Goal: Task Accomplishment & Management: Manage account settings

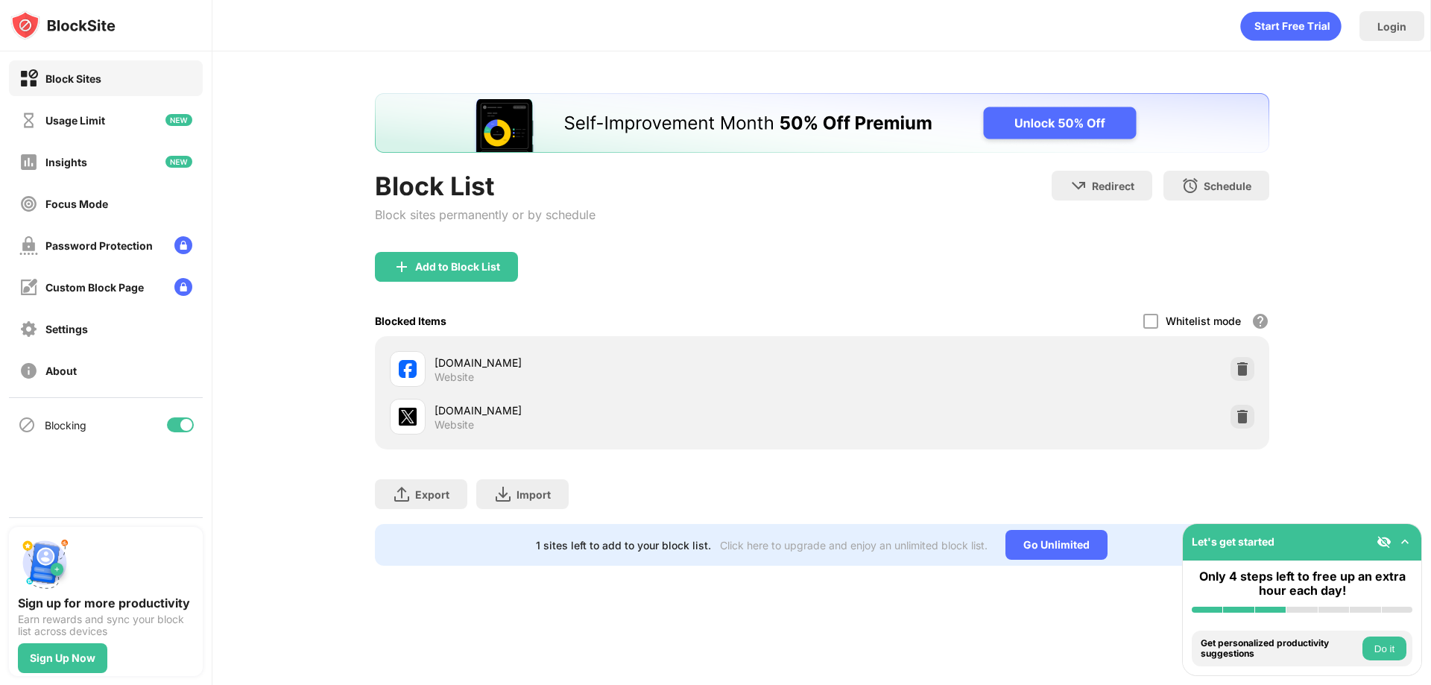
click at [1240, 411] on img at bounding box center [1242, 416] width 15 height 15
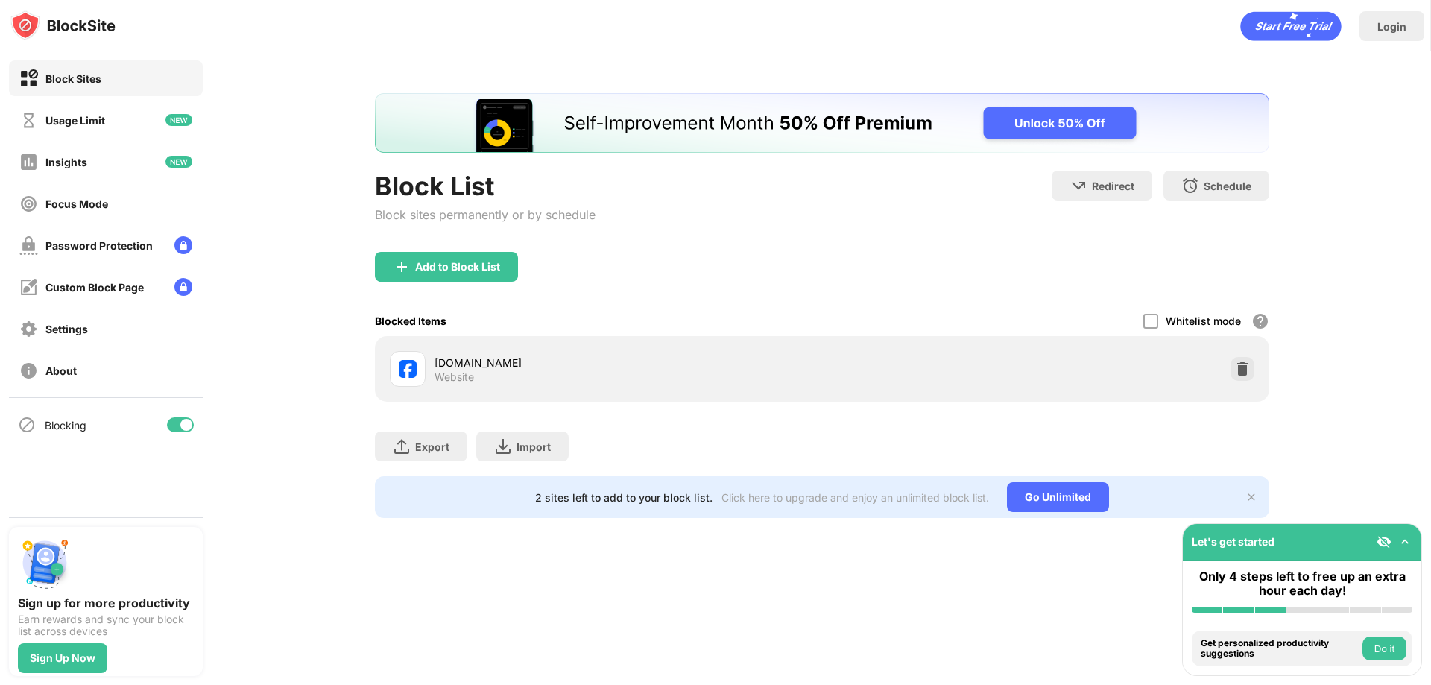
click at [389, 259] on div "Add to Block List" at bounding box center [446, 267] width 143 height 30
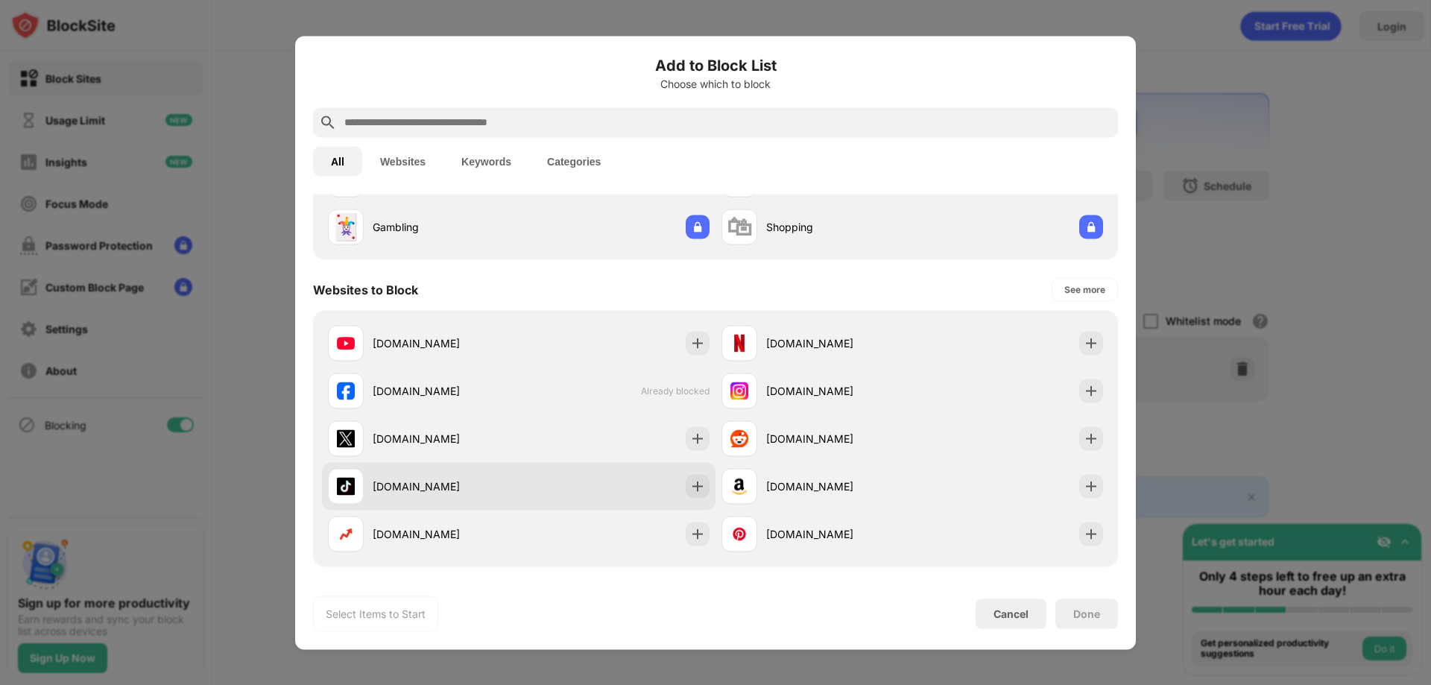
scroll to position [149, 0]
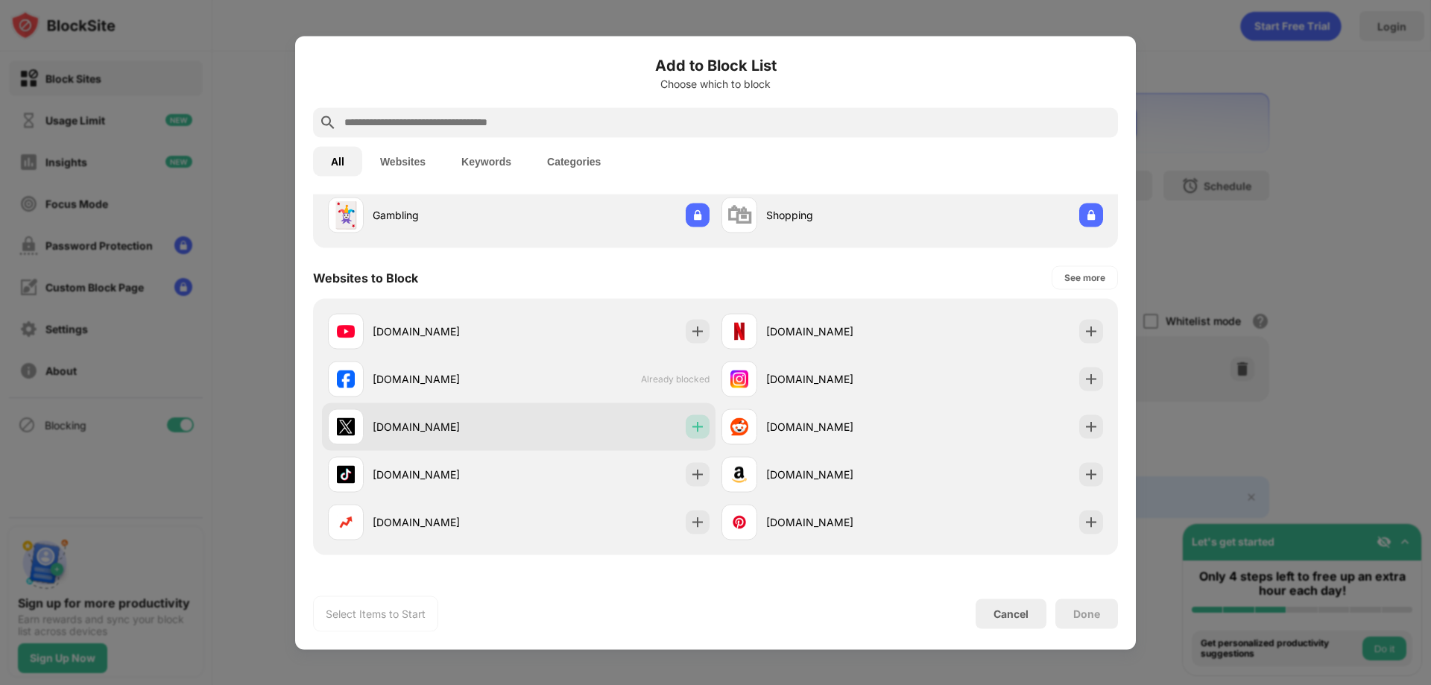
click at [692, 426] on img at bounding box center [697, 426] width 15 height 15
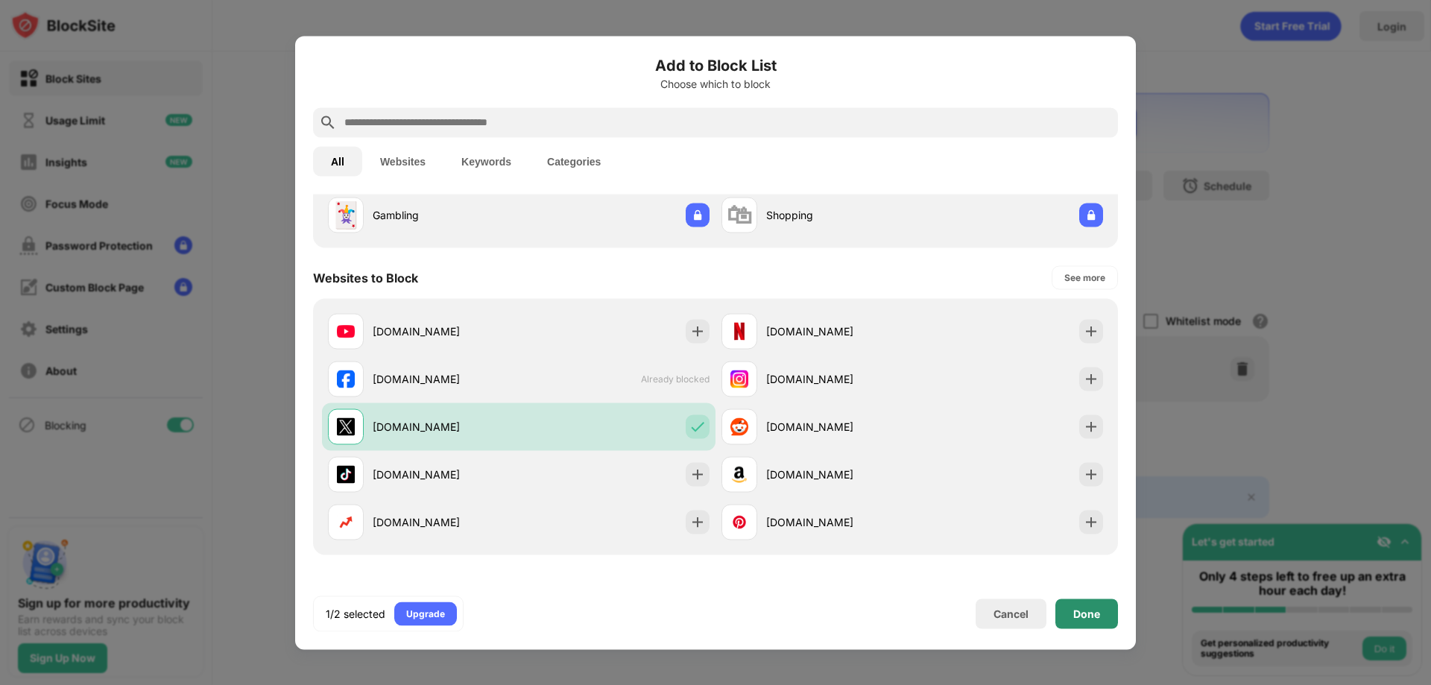
click at [1081, 608] on div "Done" at bounding box center [1086, 613] width 27 height 12
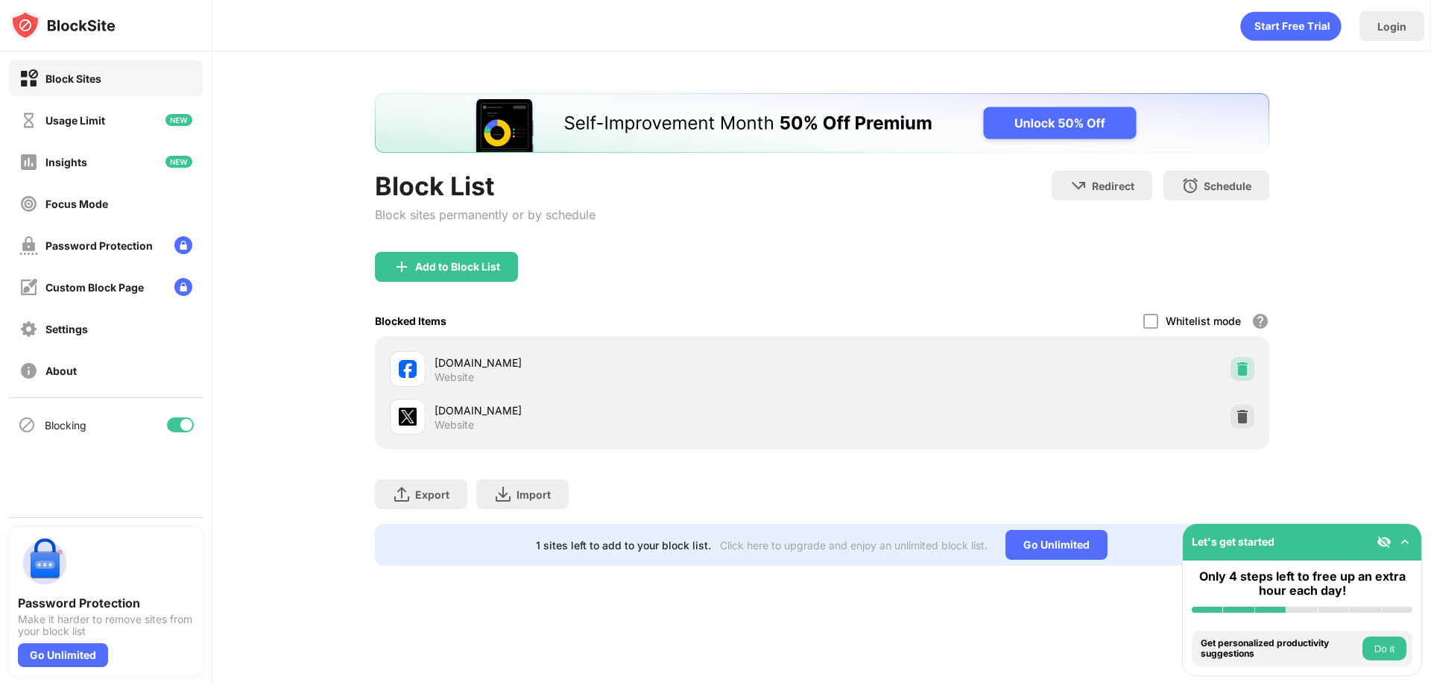
click at [1235, 368] on img at bounding box center [1242, 368] width 15 height 15
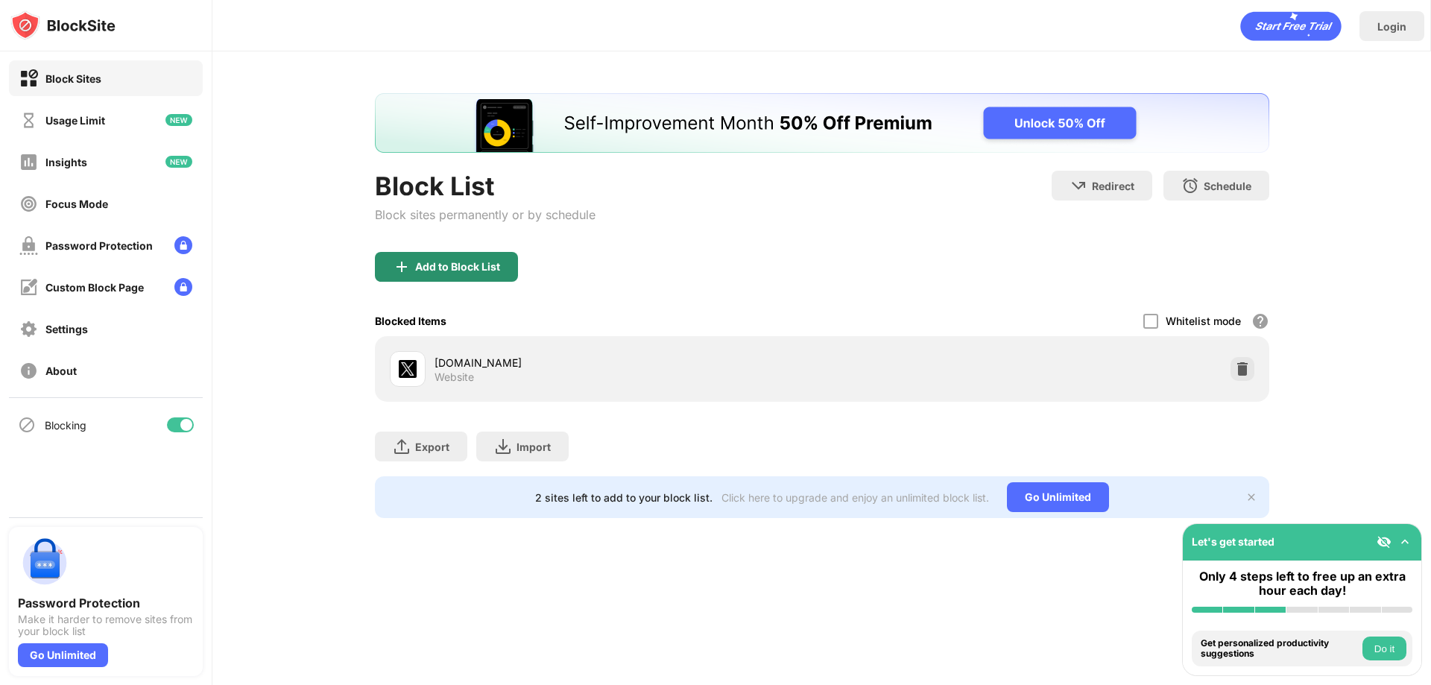
click at [459, 263] on div "Add to Block List" at bounding box center [457, 267] width 85 height 12
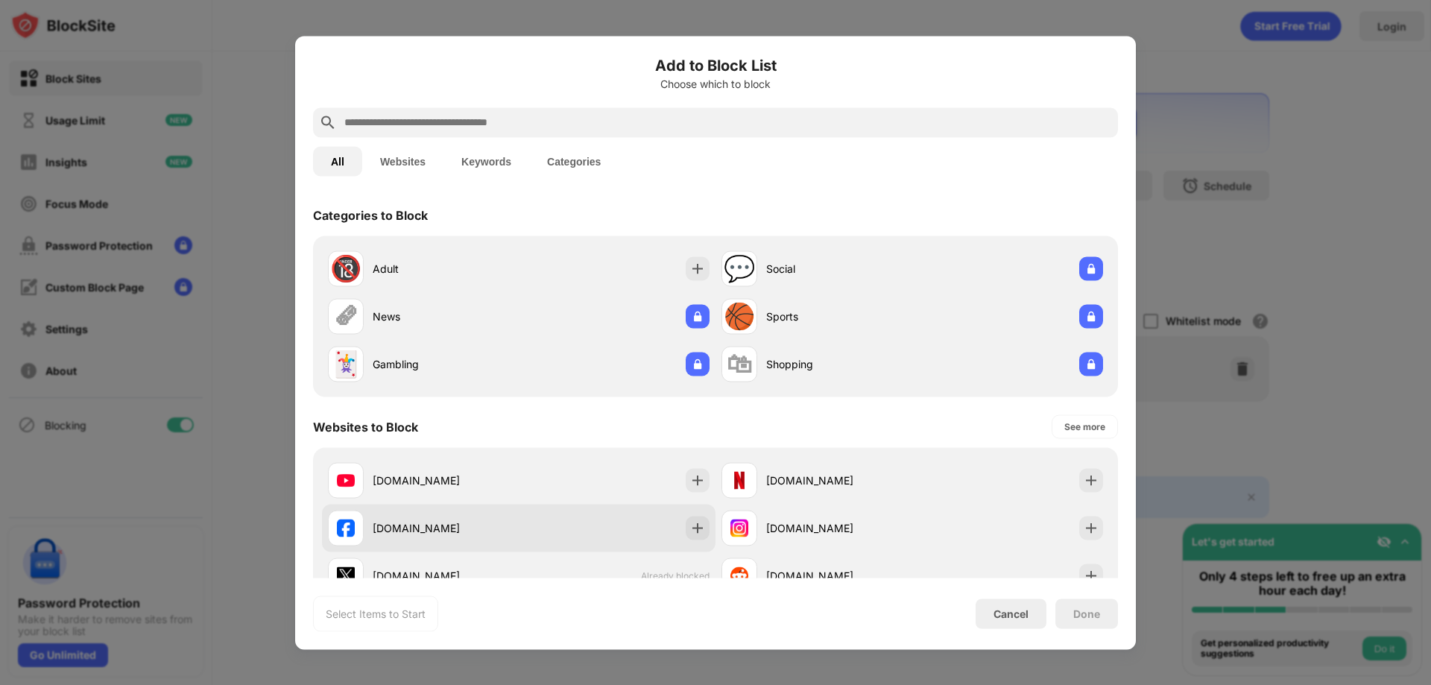
click at [693, 526] on img at bounding box center [697, 527] width 15 height 15
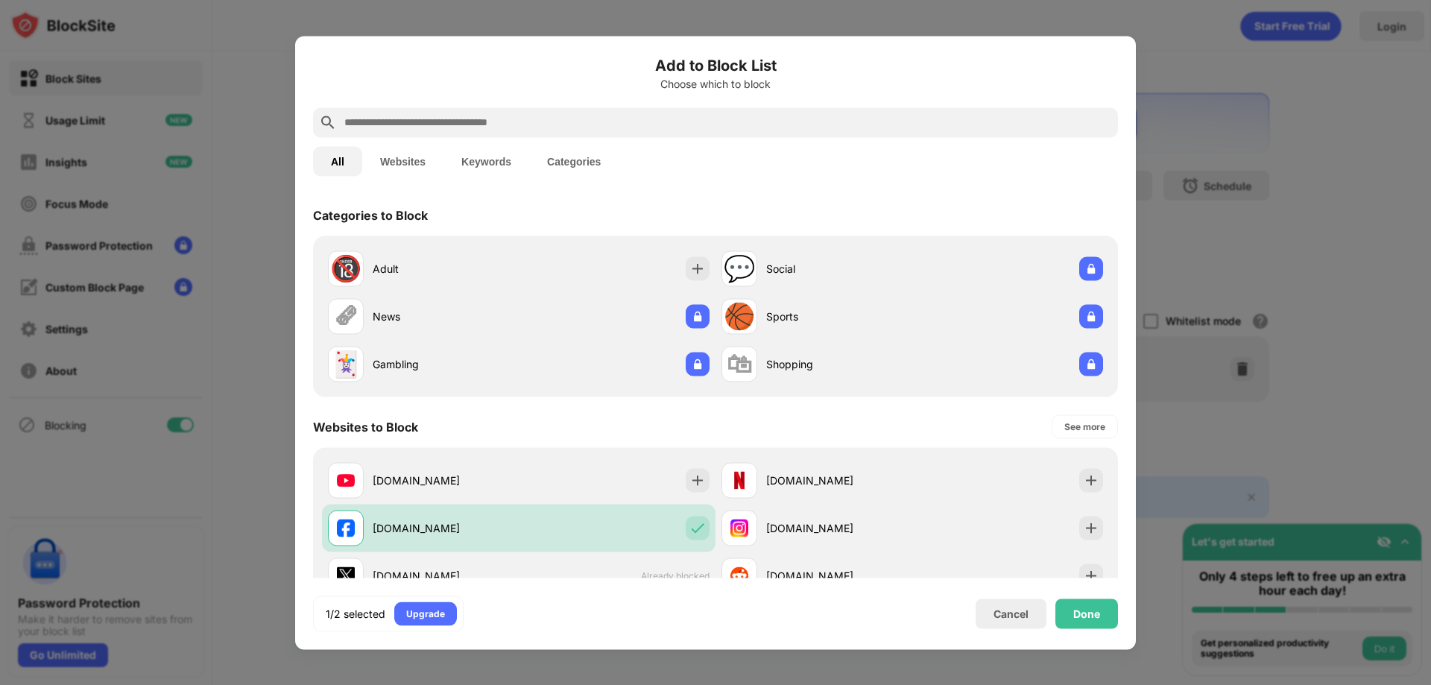
click at [1092, 619] on div "Done" at bounding box center [1086, 613] width 27 height 12
